Goal: Find specific page/section: Find specific page/section

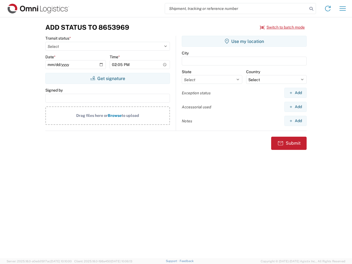
click at [236, 9] on input "search" at bounding box center [236, 8] width 143 height 10
click at [312, 9] on icon at bounding box center [312, 9] width 8 height 8
click at [328, 9] on icon at bounding box center [328, 8] width 9 height 9
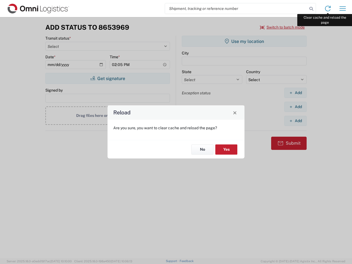
click at [343, 9] on div "Reload Are you sure, you want to clear cache and reload the page? No Yes" at bounding box center [176, 132] width 352 height 264
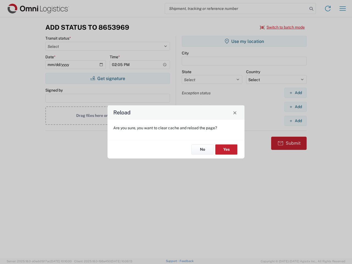
click at [283, 27] on div "Reload Are you sure, you want to clear cache and reload the page? No Yes" at bounding box center [176, 132] width 352 height 264
click at [108, 78] on div "Reload Are you sure, you want to clear cache and reload the page? No Yes" at bounding box center [176, 132] width 352 height 264
click at [244, 41] on div "Reload Are you sure, you want to clear cache and reload the page? No Yes" at bounding box center [176, 132] width 352 height 264
click at [296, 93] on div "Reload Are you sure, you want to clear cache and reload the page? No Yes" at bounding box center [176, 132] width 352 height 264
click at [296, 107] on div "Reload Are you sure, you want to clear cache and reload the page? No Yes" at bounding box center [176, 132] width 352 height 264
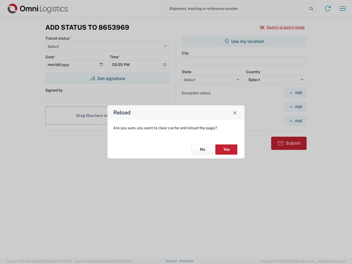
click at [296, 121] on div "Reload Are you sure, you want to clear cache and reload the page? No Yes" at bounding box center [176, 132] width 352 height 264
